Goal: Find specific page/section: Find specific page/section

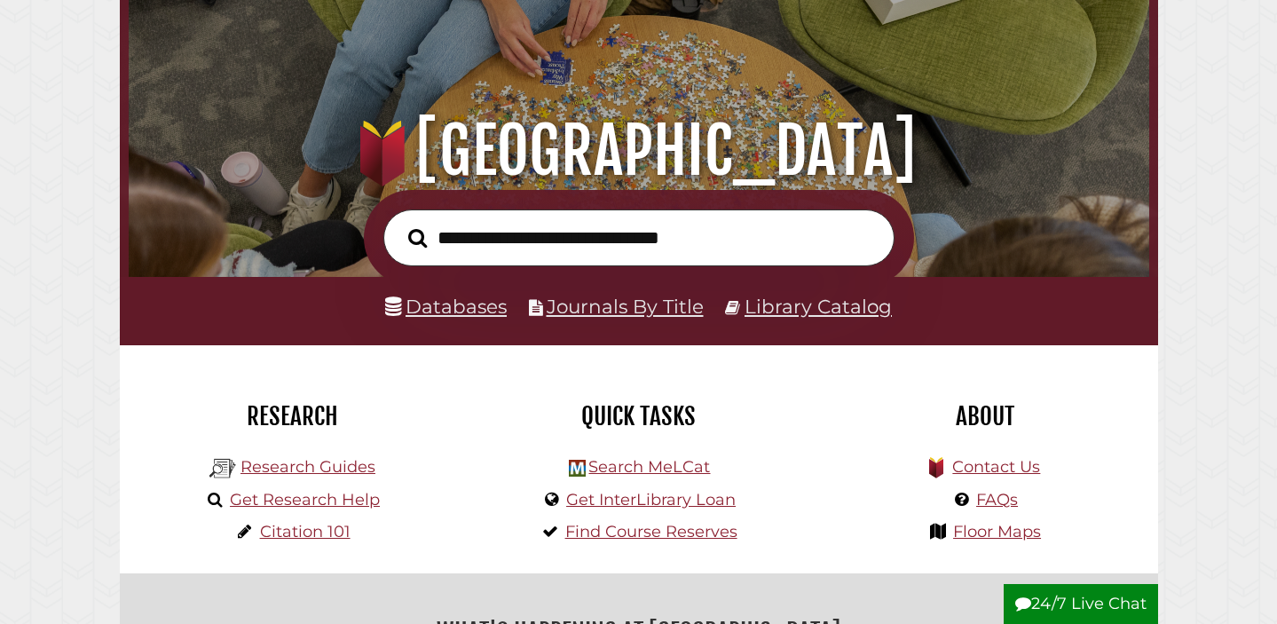
scroll to position [124, 0]
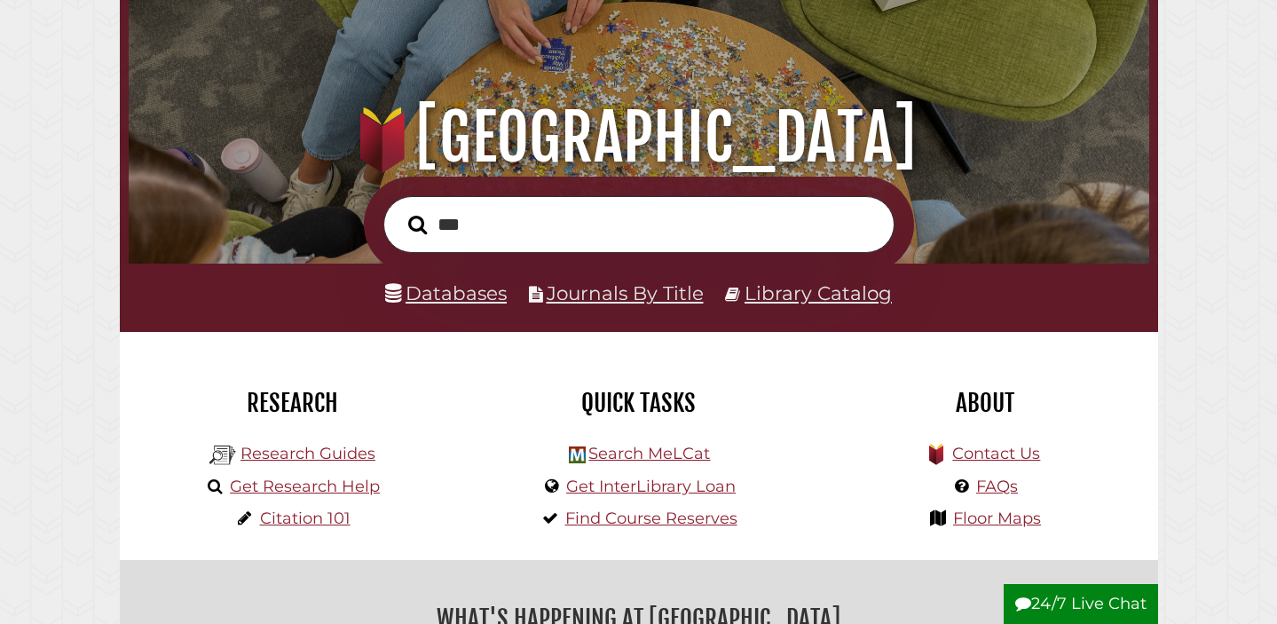
type input "***"
click at [399, 210] on button "Search" at bounding box center [417, 224] width 36 height 29
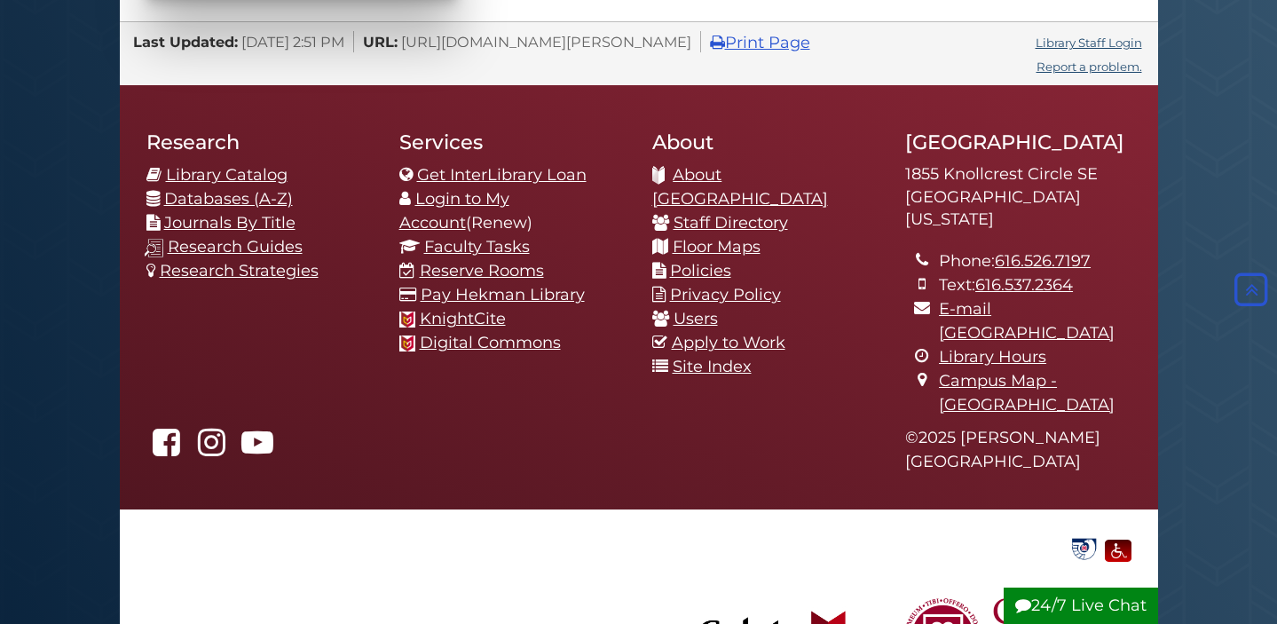
scroll to position [1662, 0]
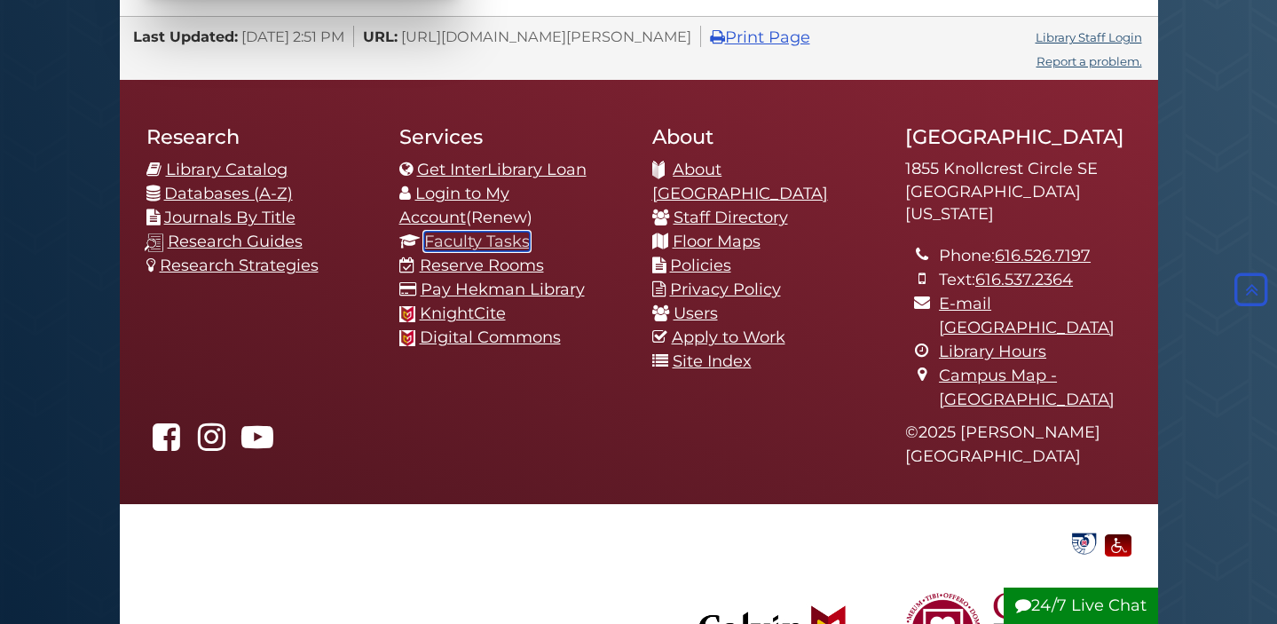
click at [467, 246] on link "Faculty Tasks" at bounding box center [477, 242] width 106 height 20
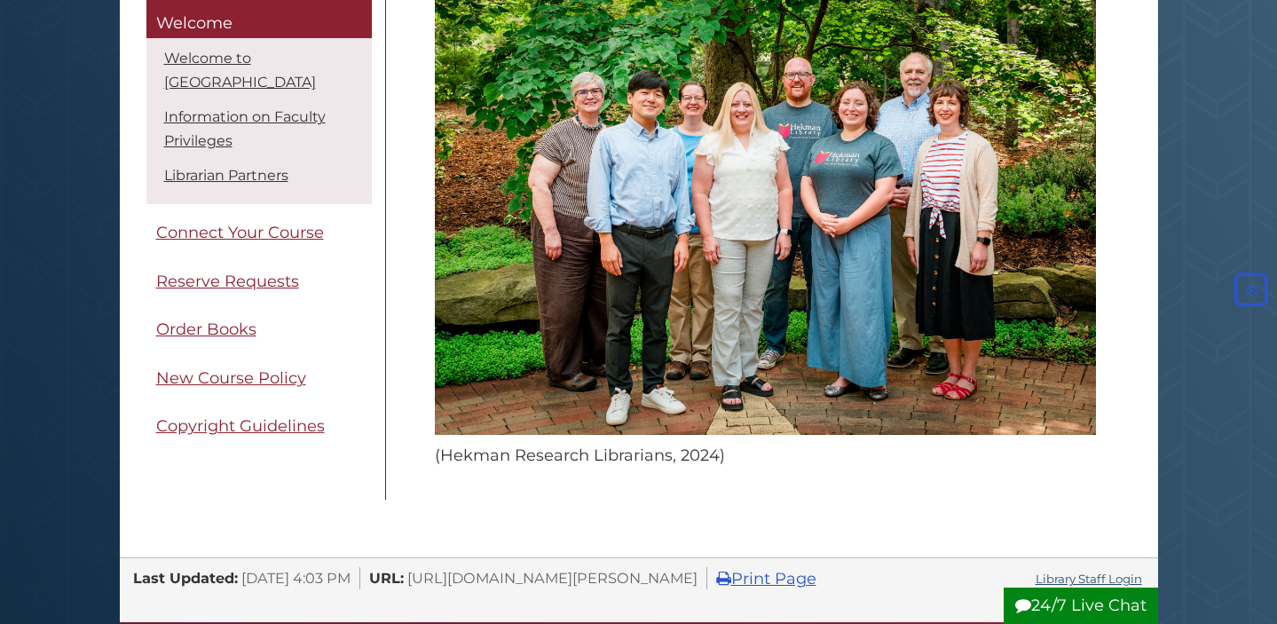
scroll to position [980, 0]
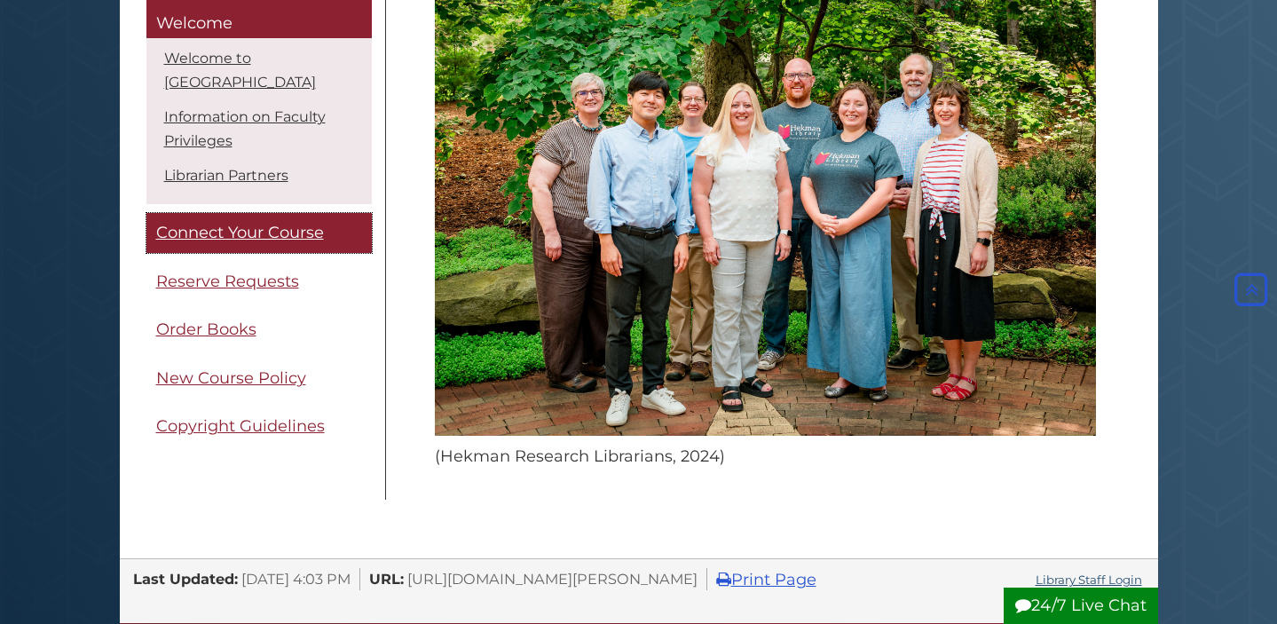
click at [263, 228] on span "Connect Your Course" at bounding box center [240, 234] width 168 height 20
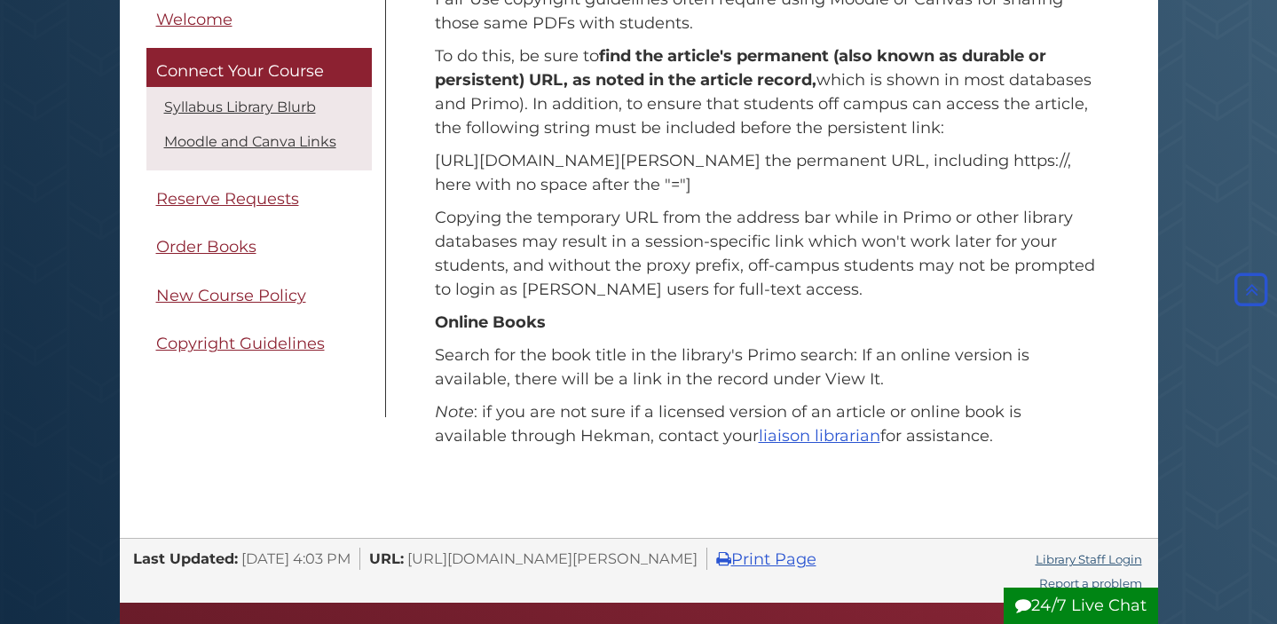
scroll to position [1059, 0]
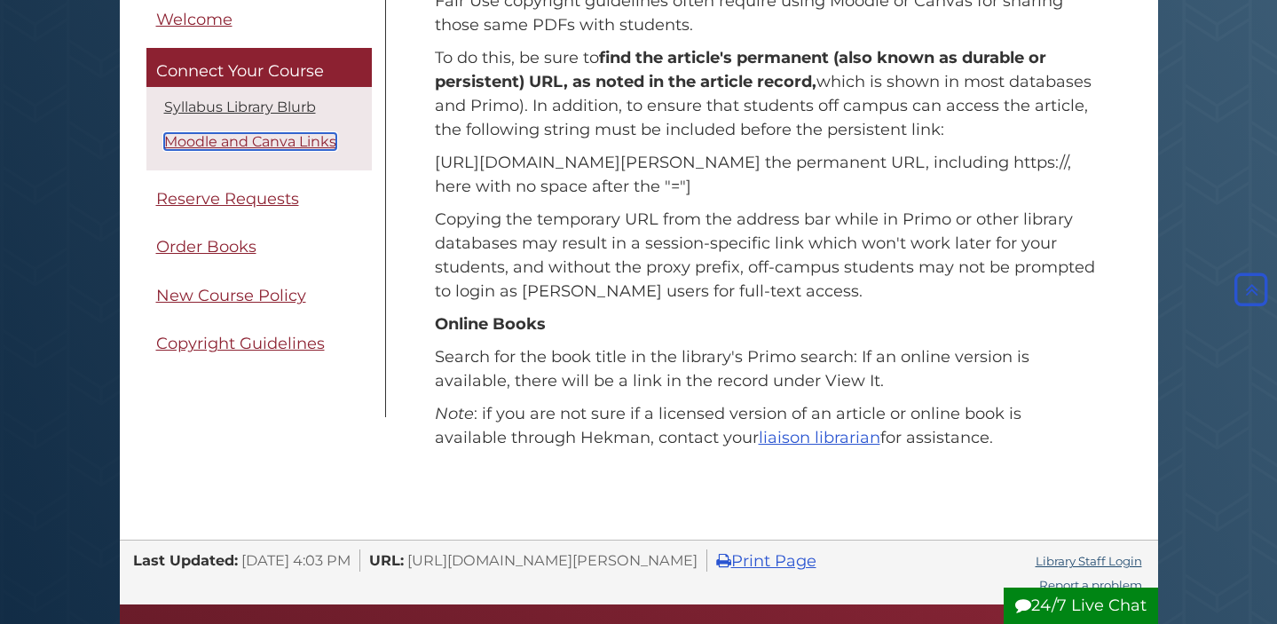
click at [299, 145] on link "Moodle and Canva Links" at bounding box center [250, 141] width 172 height 17
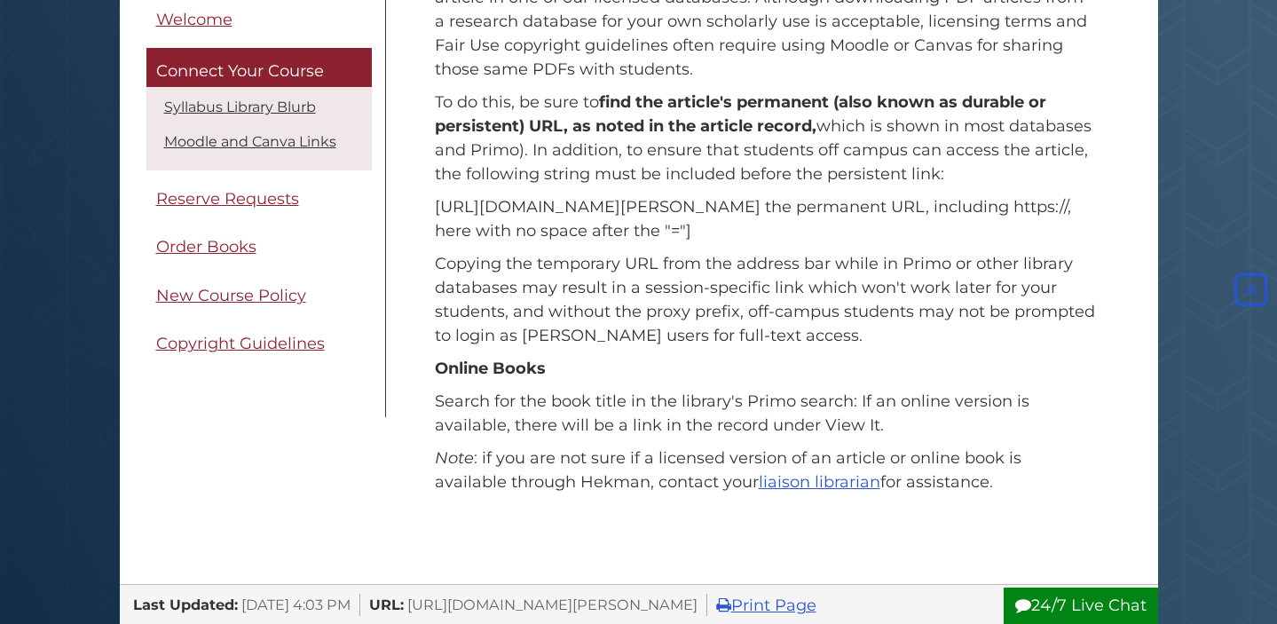
scroll to position [1018, 0]
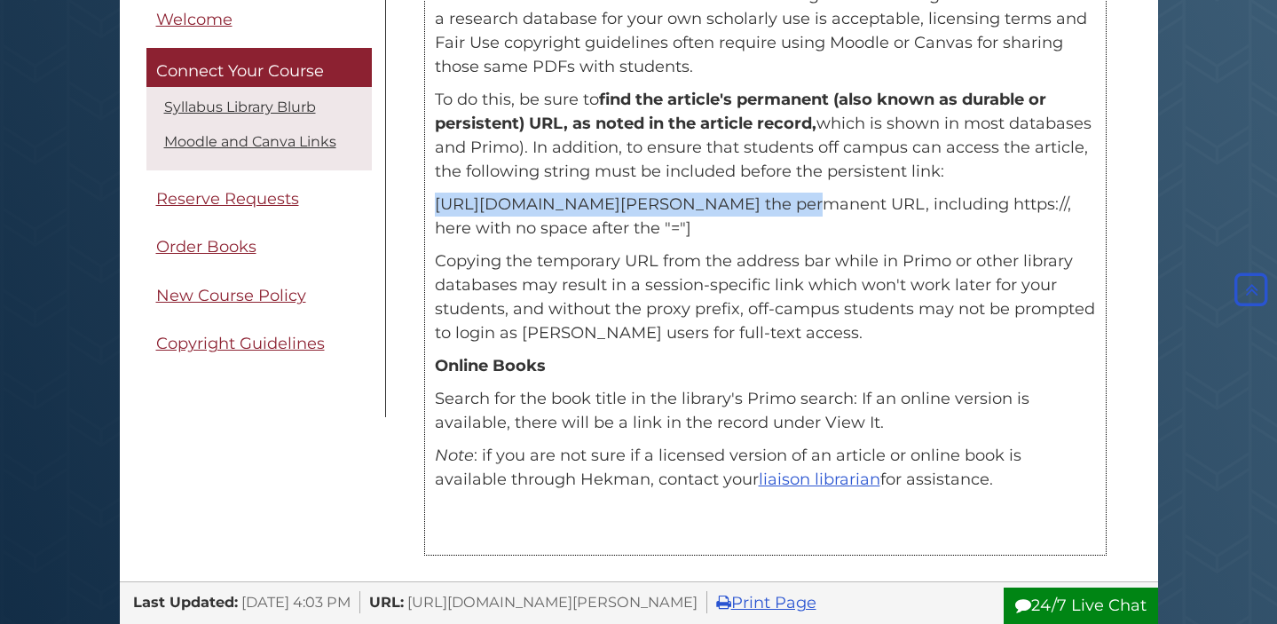
drag, startPoint x: 727, startPoint y: 203, endPoint x: 435, endPoint y: 206, distance: 291.9
click at [435, 206] on p "[URL][DOMAIN_NAME][PERSON_NAME] the permanent URL, including https://, here wit…" at bounding box center [765, 217] width 661 height 48
